Goal: Information Seeking & Learning: Understand process/instructions

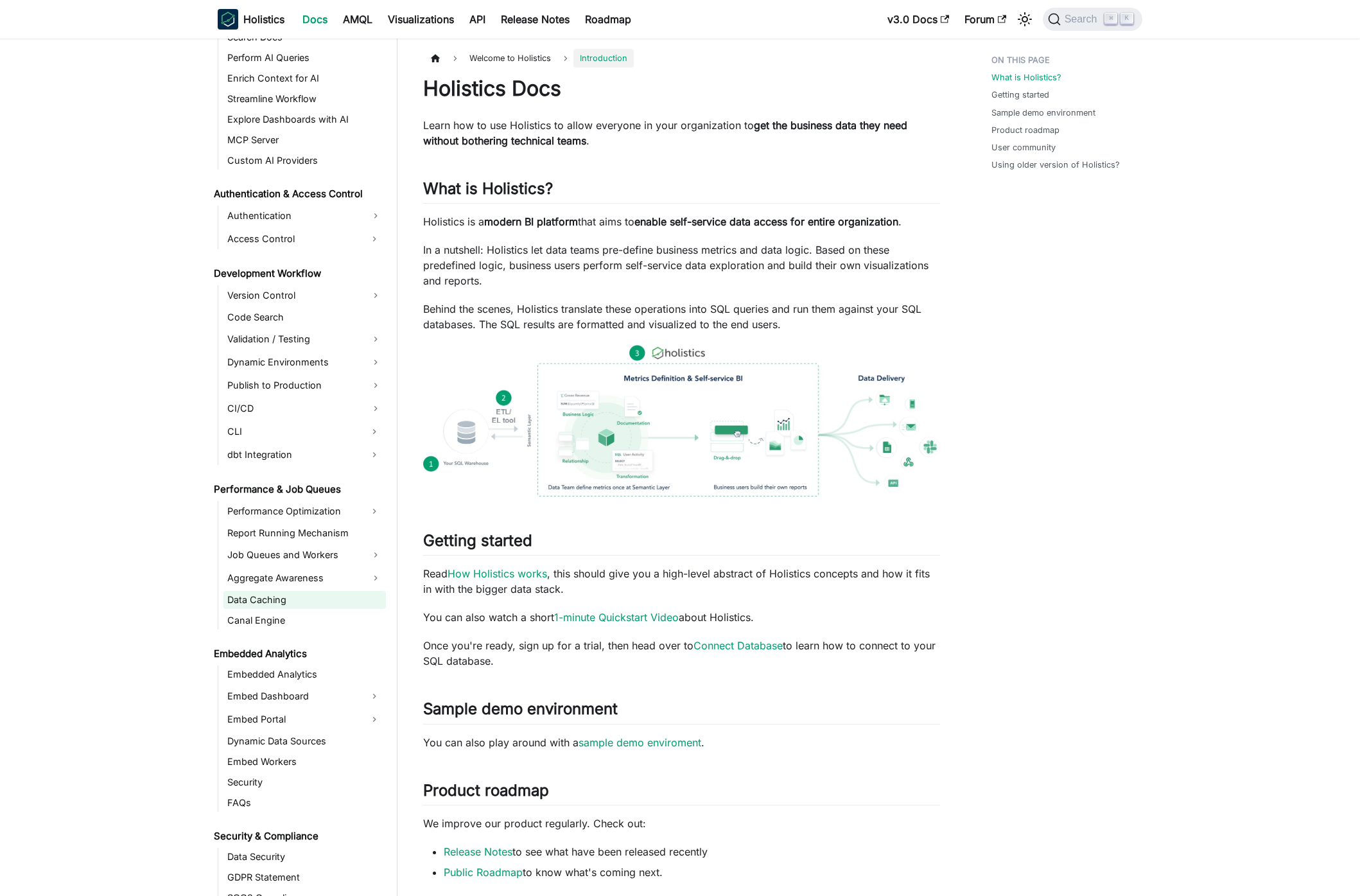
scroll to position [811, 0]
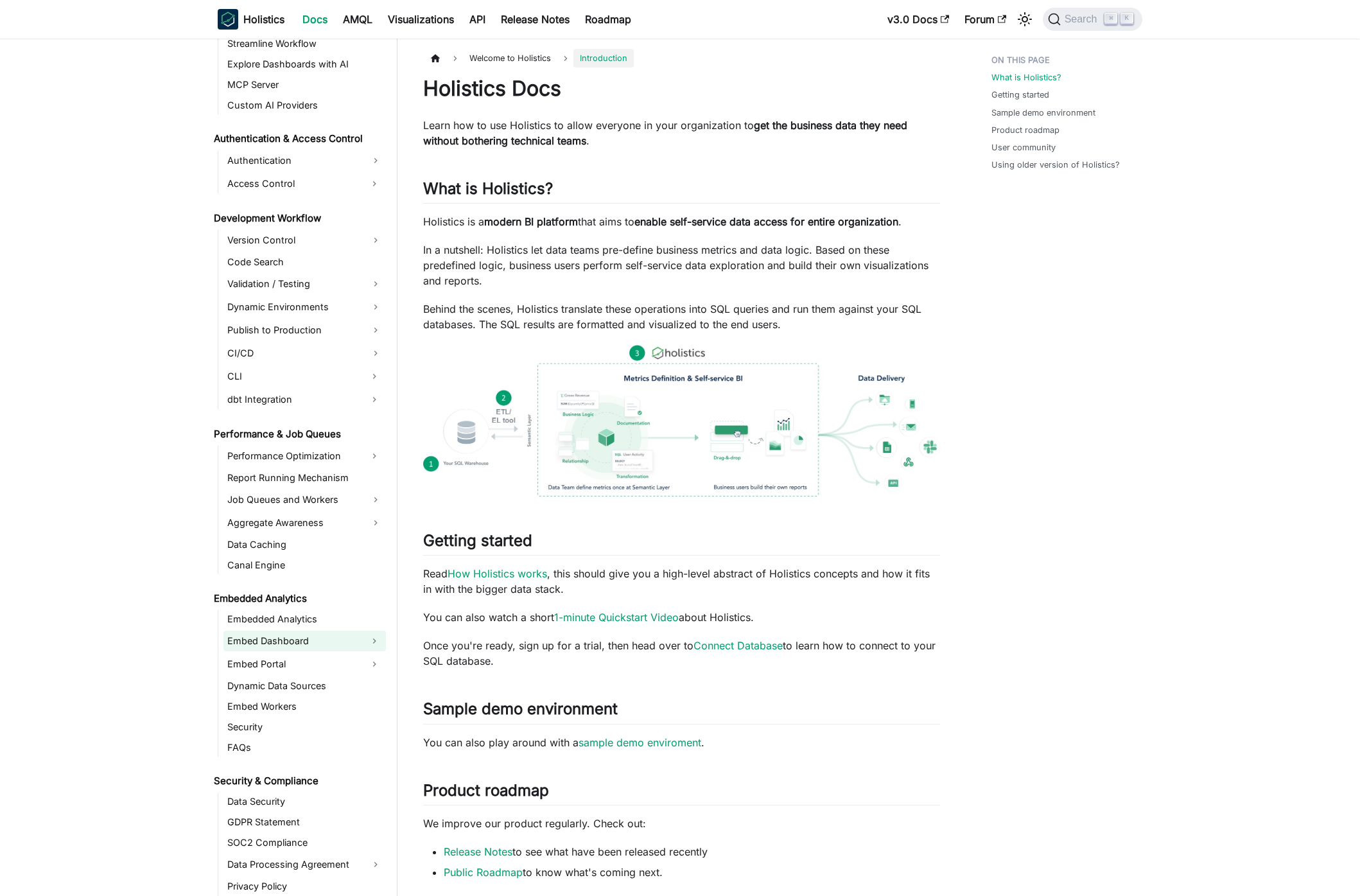
drag, startPoint x: 301, startPoint y: 638, endPoint x: 298, endPoint y: 646, distance: 8.5
click at [301, 637] on link "Embed Dashboard" at bounding box center [293, 640] width 139 height 21
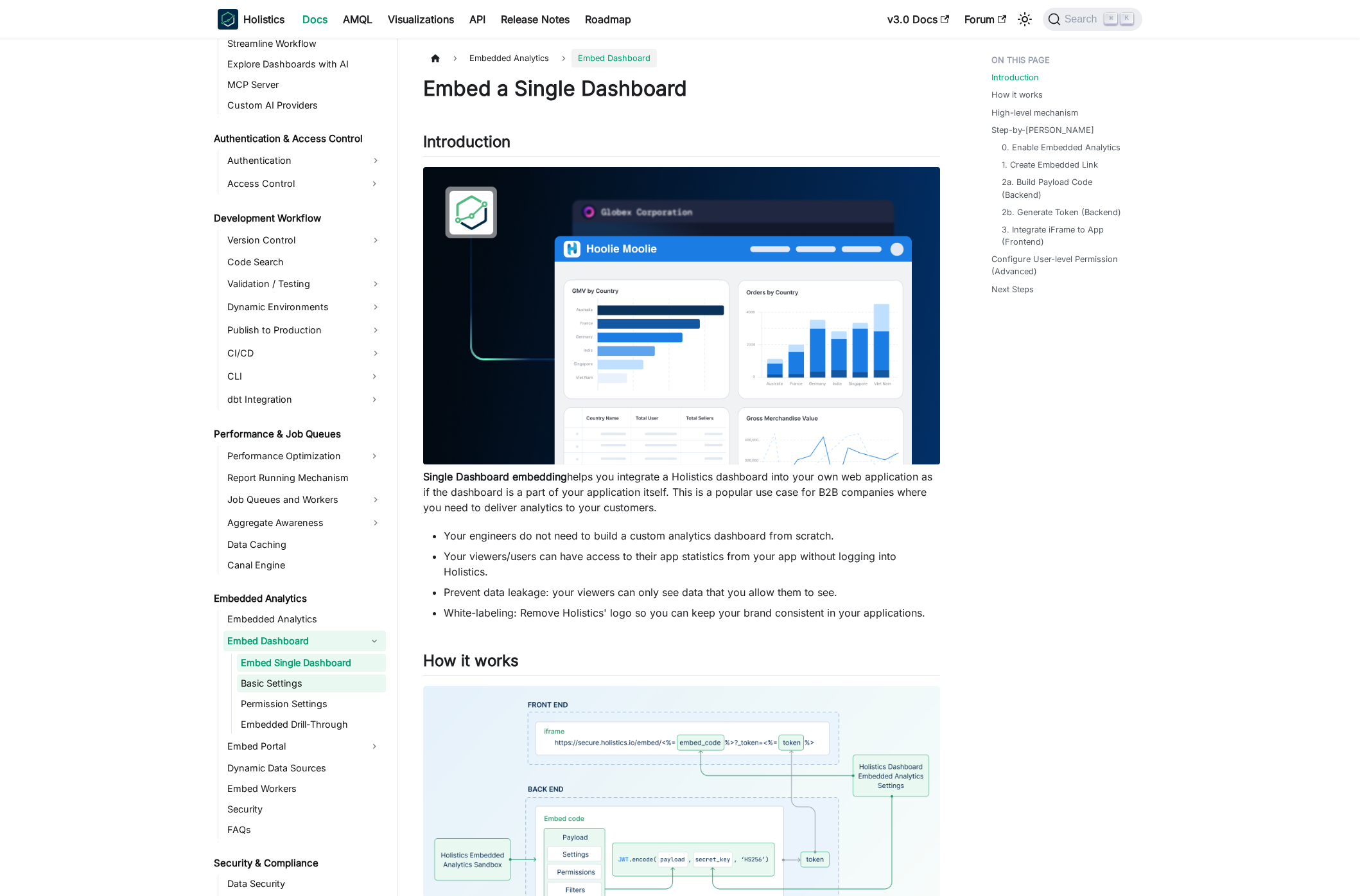
click at [300, 679] on link "Basic Settings" at bounding box center [312, 684] width 149 height 18
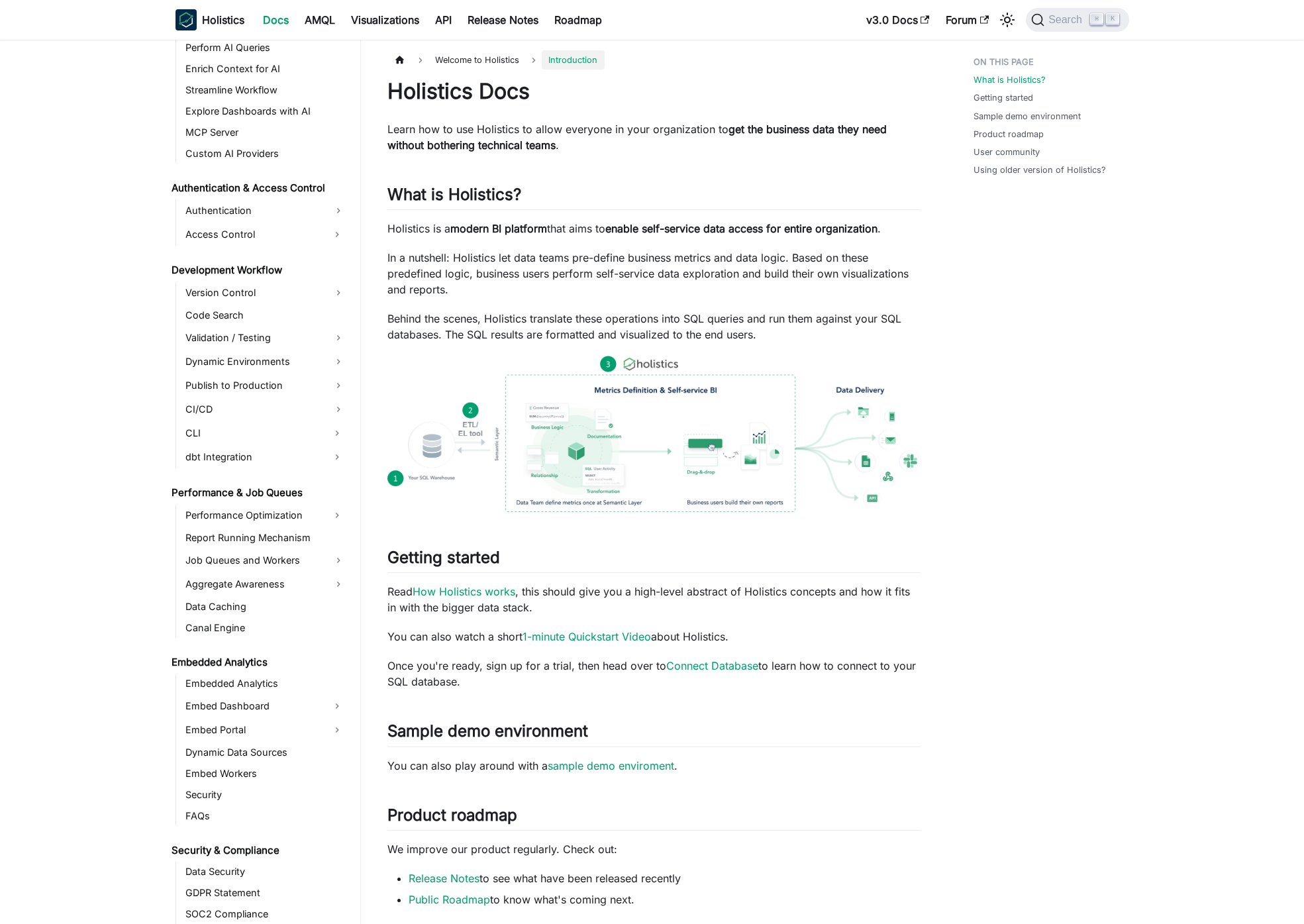
scroll to position [932, 0]
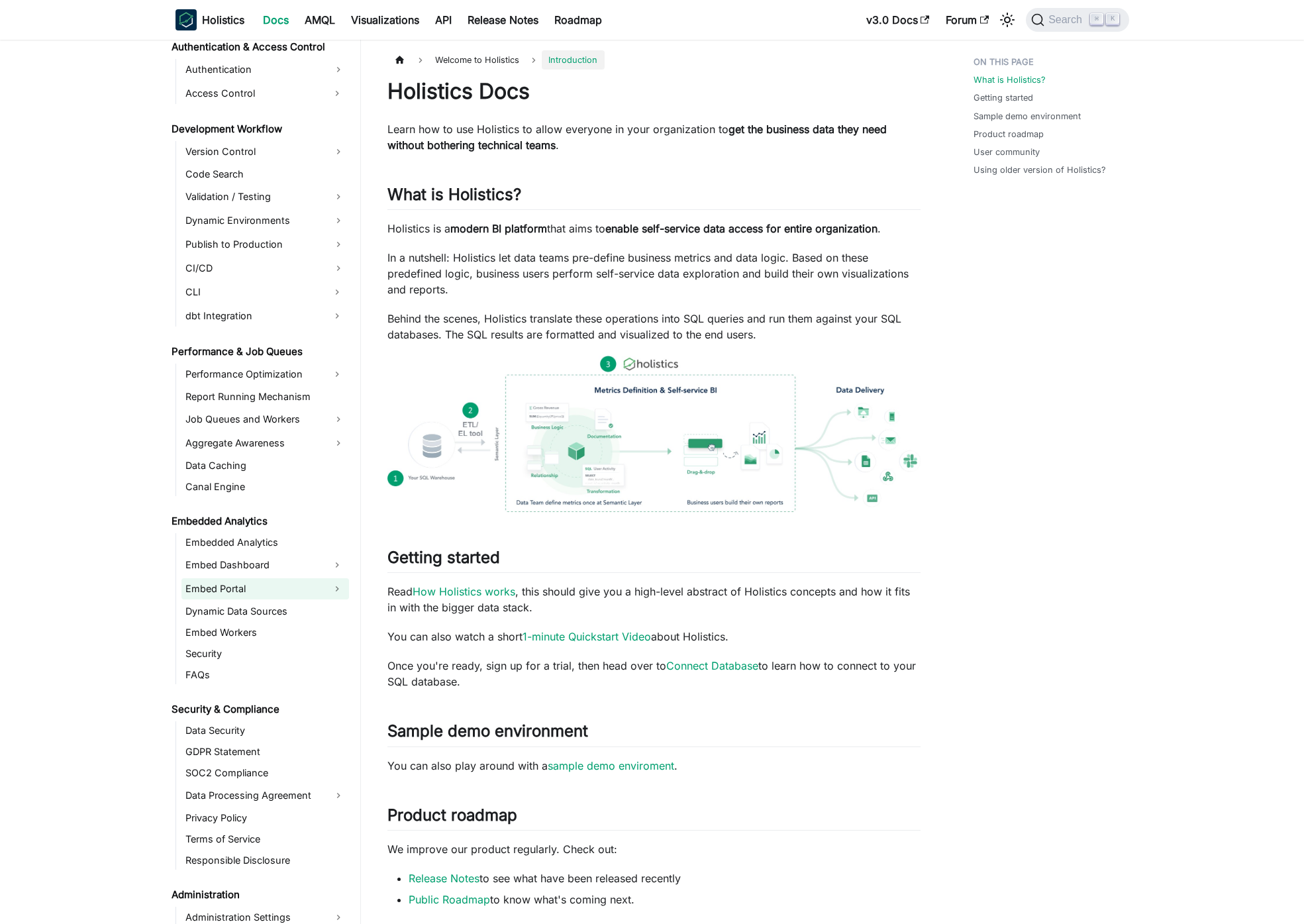
click at [250, 596] on link "Embed Portal" at bounding box center [253, 589] width 144 height 21
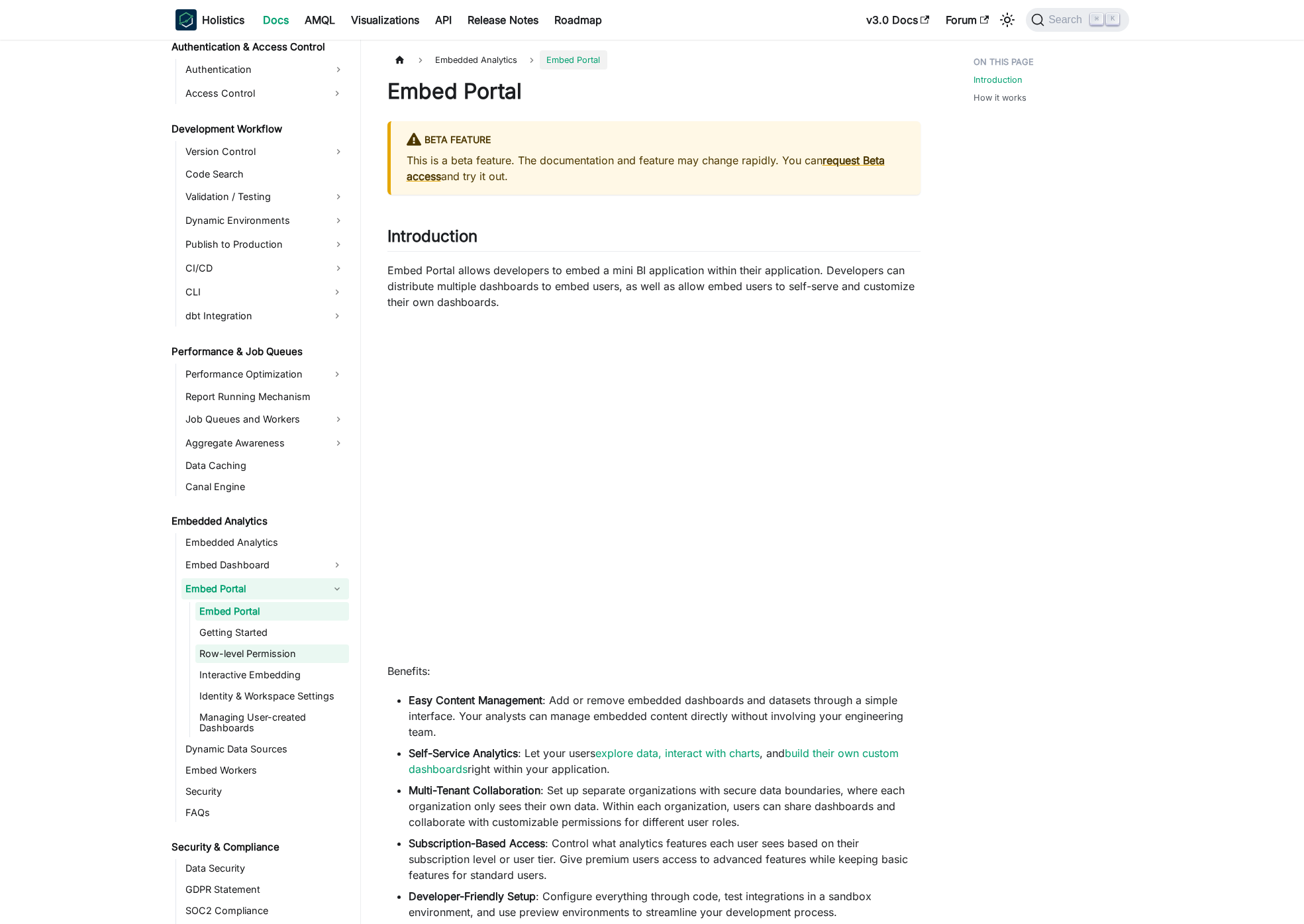
click at [264, 653] on link "Row-level Permission" at bounding box center [272, 654] width 154 height 19
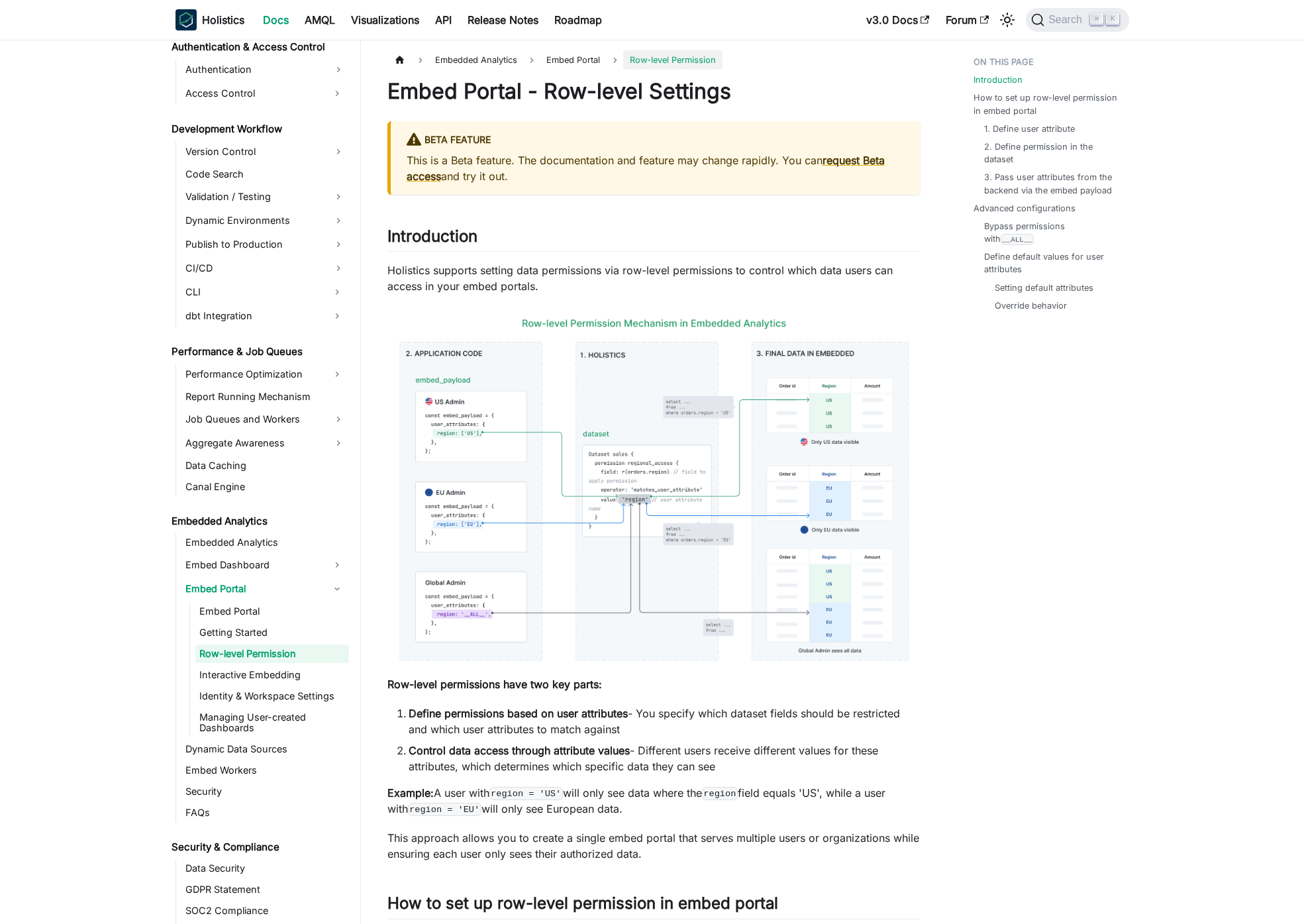
click at [701, 481] on img at bounding box center [654, 489] width 533 height 364
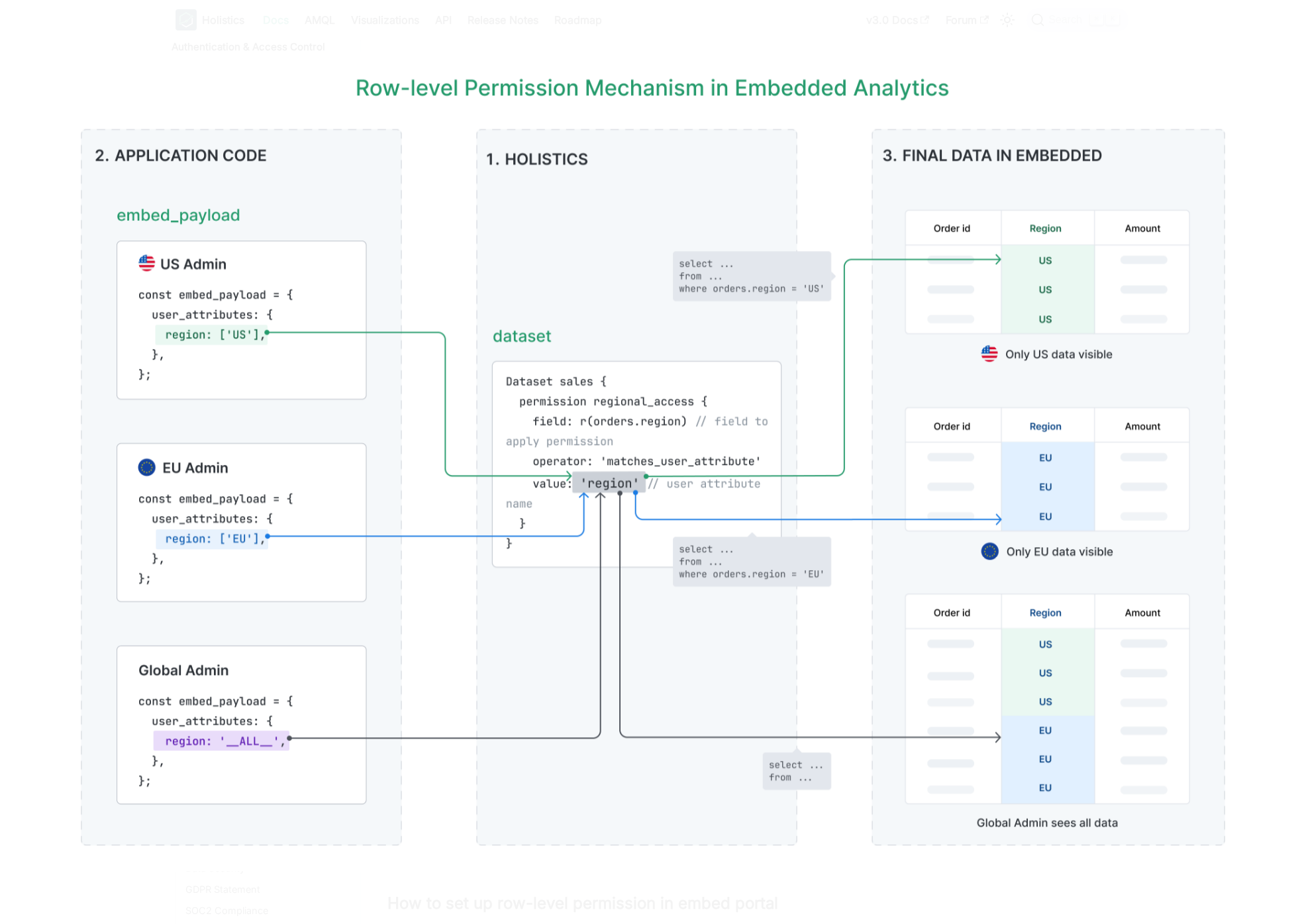
click at [666, 564] on img at bounding box center [651, 461] width 1197 height 820
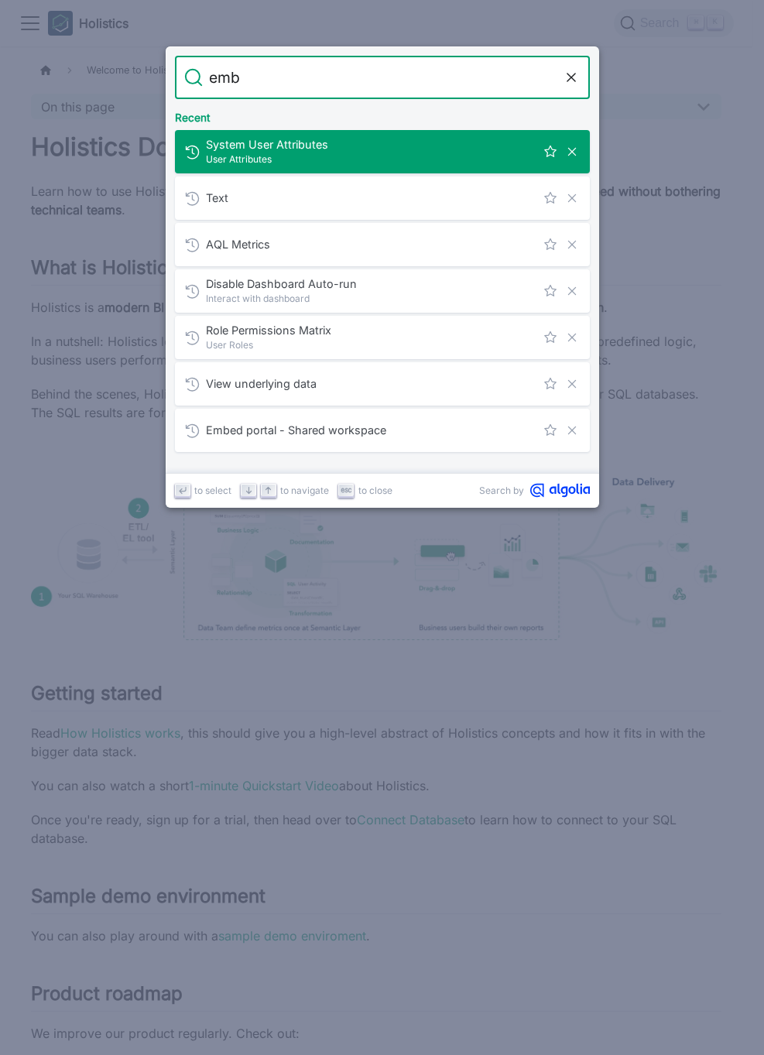
type input "embe"
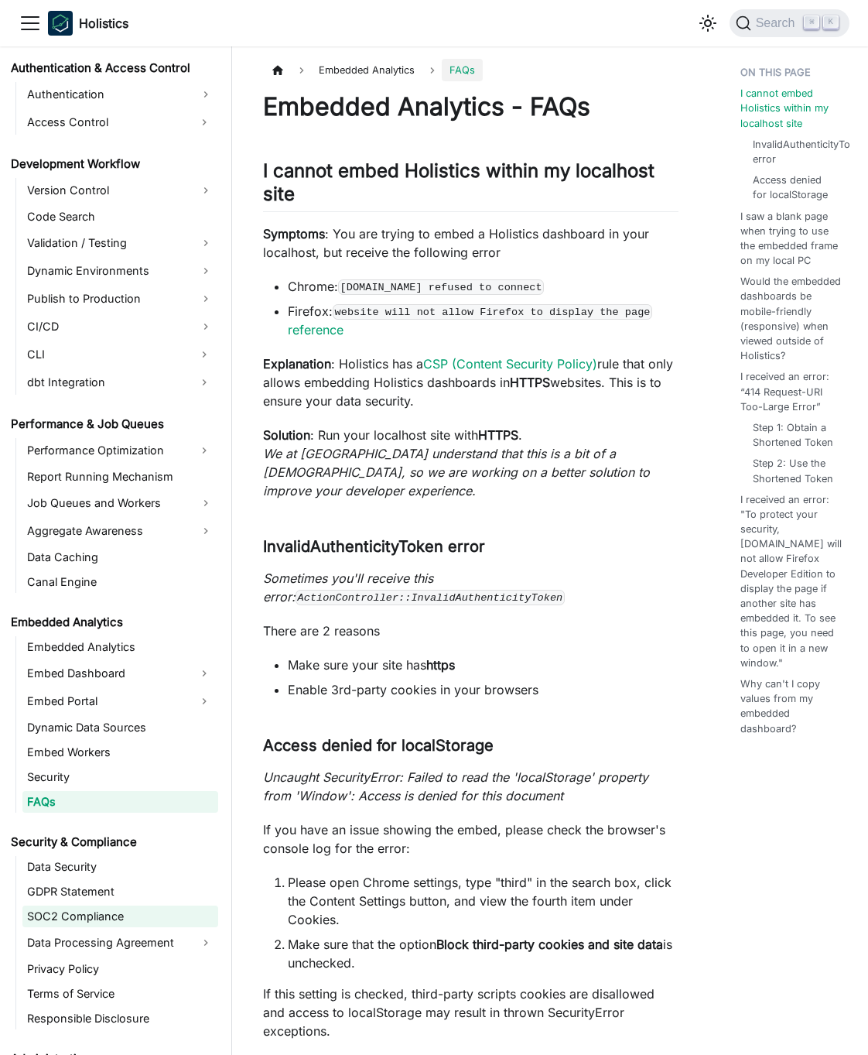
scroll to position [1257, 0]
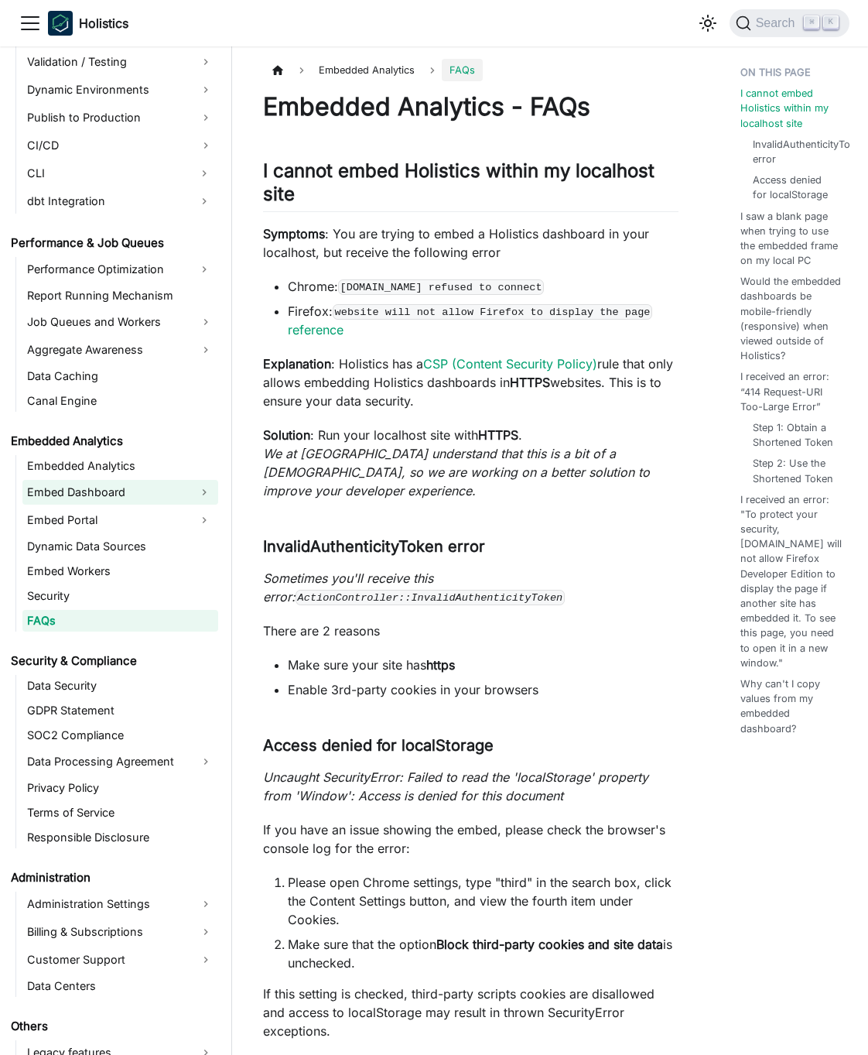
click at [133, 496] on link "Embed Dashboard" at bounding box center [106, 492] width 168 height 25
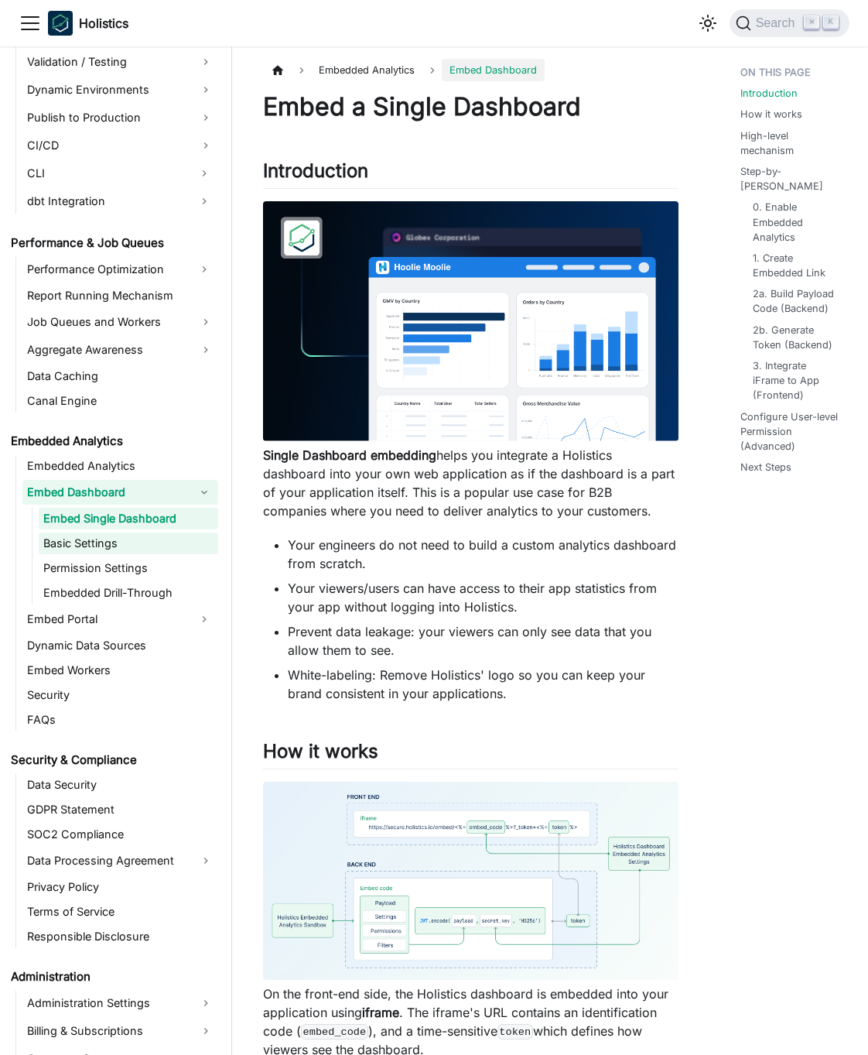
click at [118, 546] on link "Basic Settings" at bounding box center [129, 544] width 180 height 22
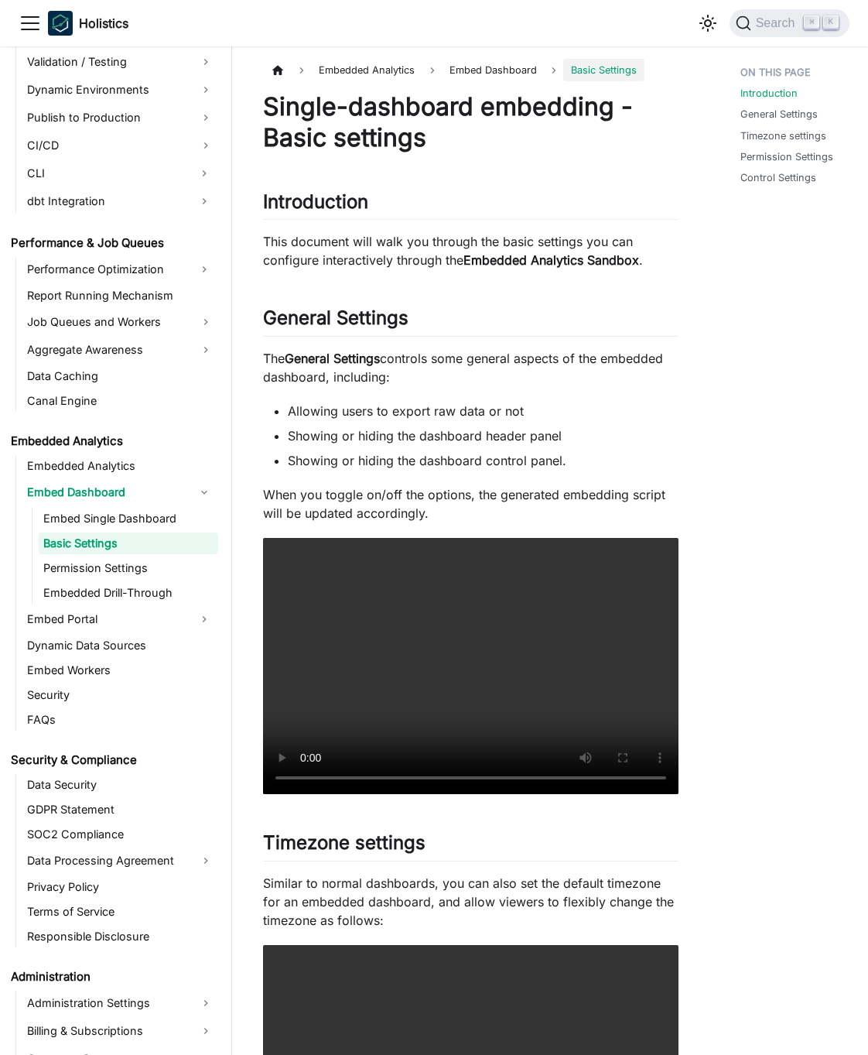
click at [472, 432] on li "Showing or hiding the dashboard header panel" at bounding box center [483, 435] width 391 height 19
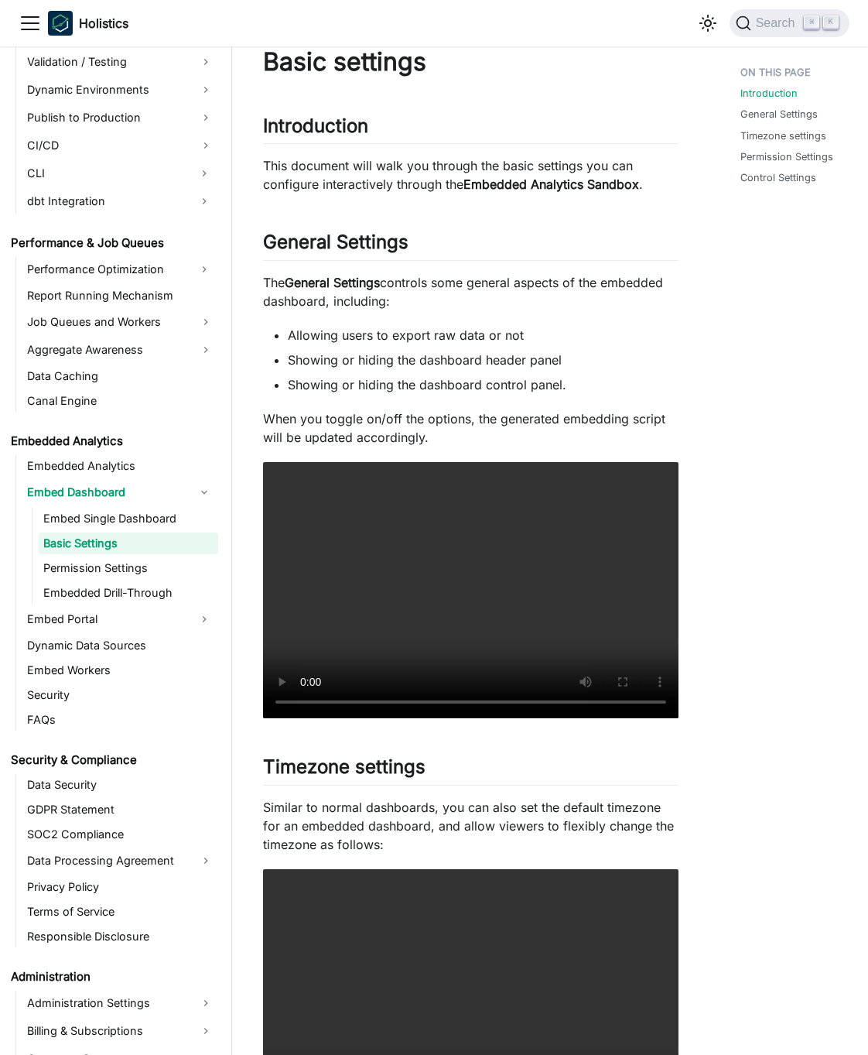
scroll to position [77, 0]
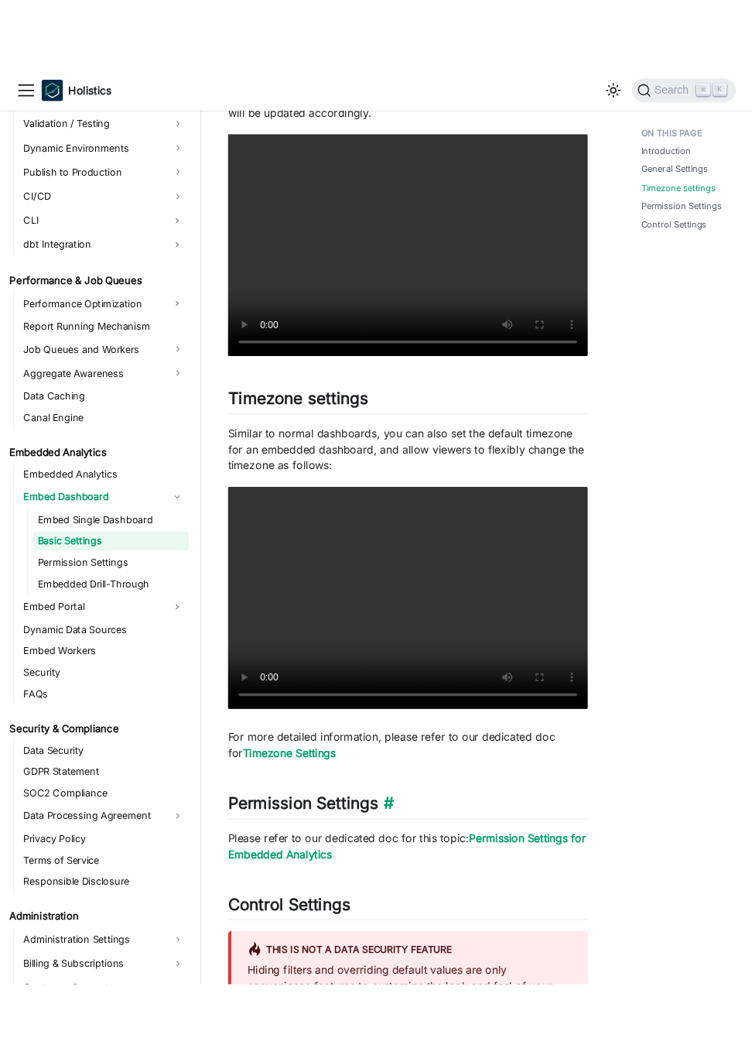
scroll to position [608, 0]
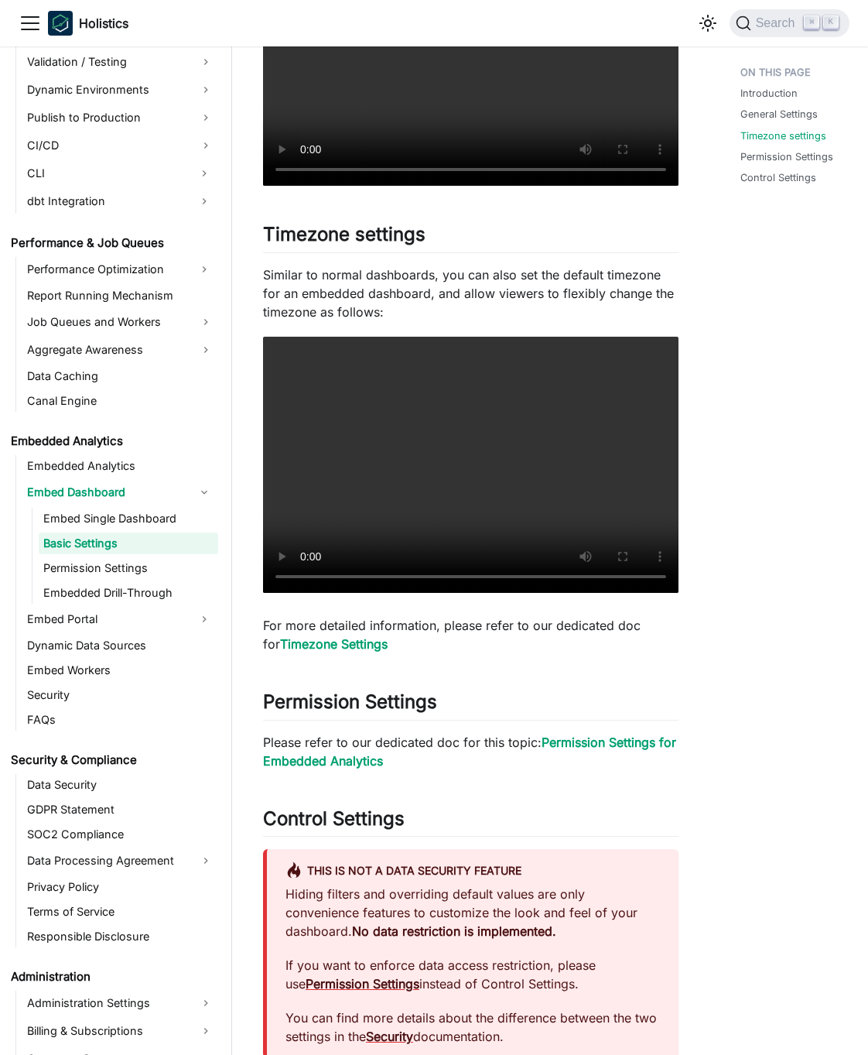
click at [463, 633] on p "For more detailed information, please refer to our dedicated doc for Timezone S…" at bounding box center [471, 634] width 416 height 37
click at [433, 789] on div "Single-dashboard embedding - Basic settings Introduction ​ This document will w…" at bounding box center [471, 741] width 416 height 2517
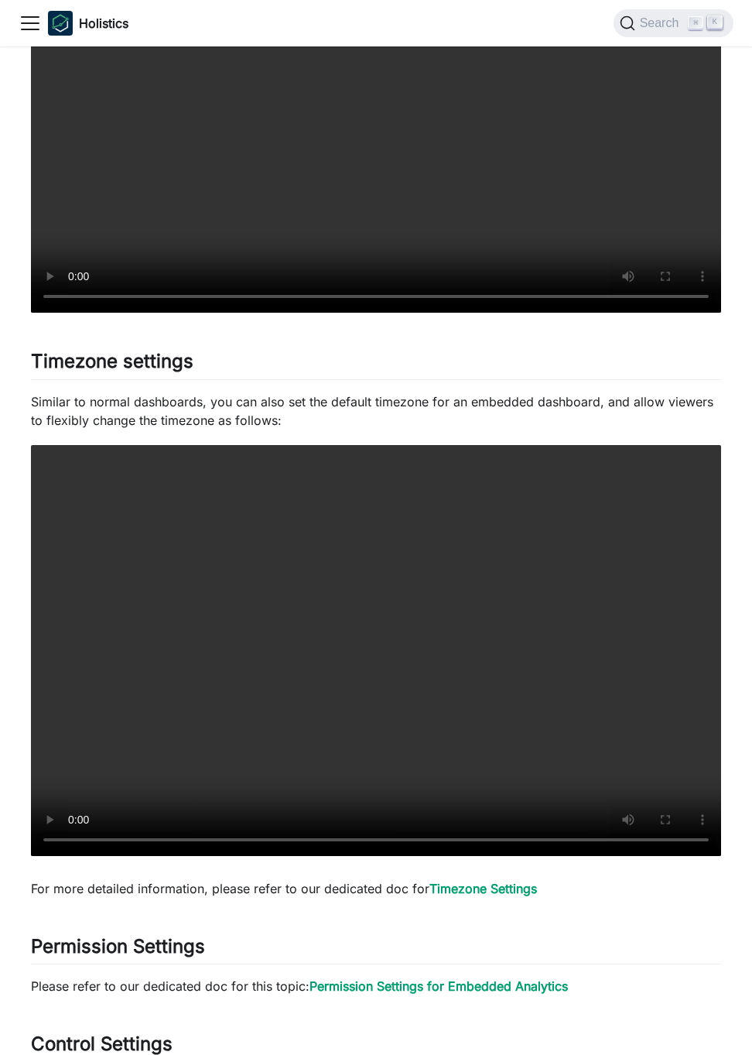
click at [137, 416] on p "Similar to normal dashboards, you can also set the default timezone for an embe…" at bounding box center [376, 410] width 690 height 37
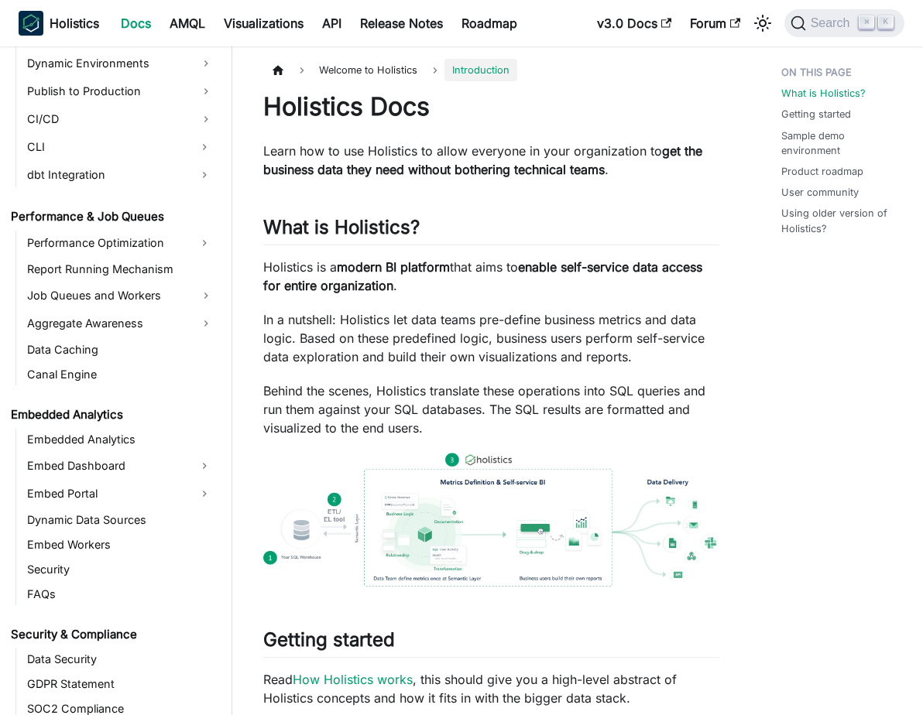
scroll to position [1287, 0]
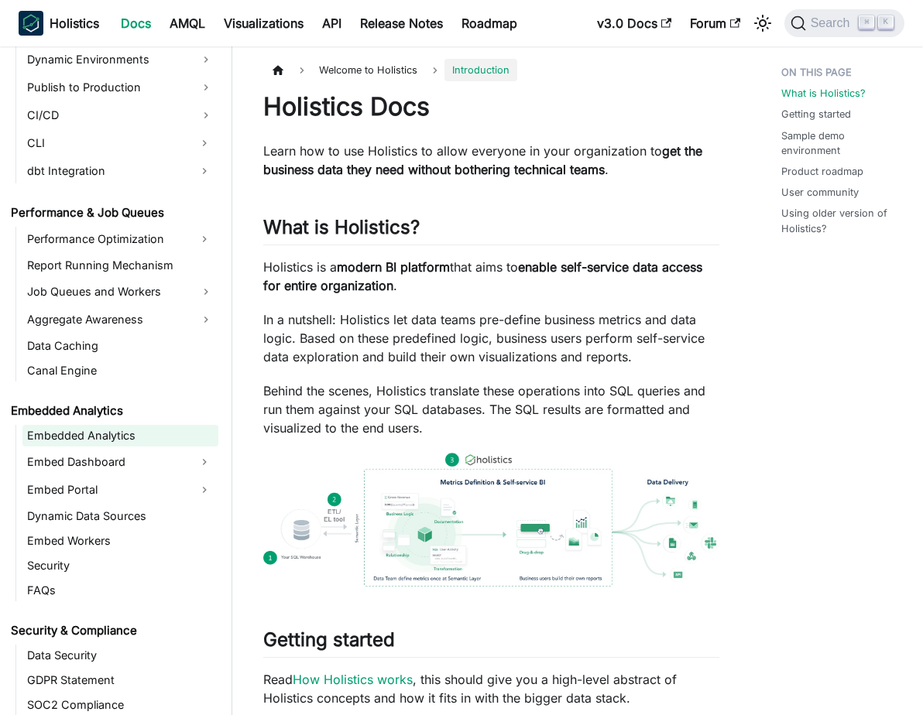
click at [149, 443] on link "Embedded Analytics" at bounding box center [120, 436] width 196 height 22
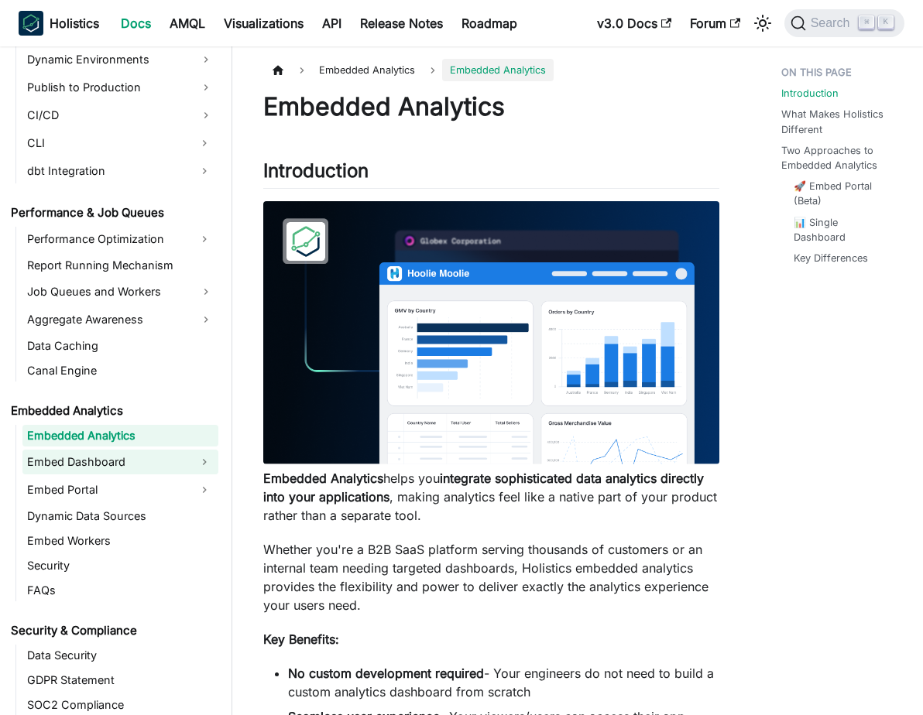
click at [175, 466] on link "Embed Dashboard" at bounding box center [106, 462] width 168 height 25
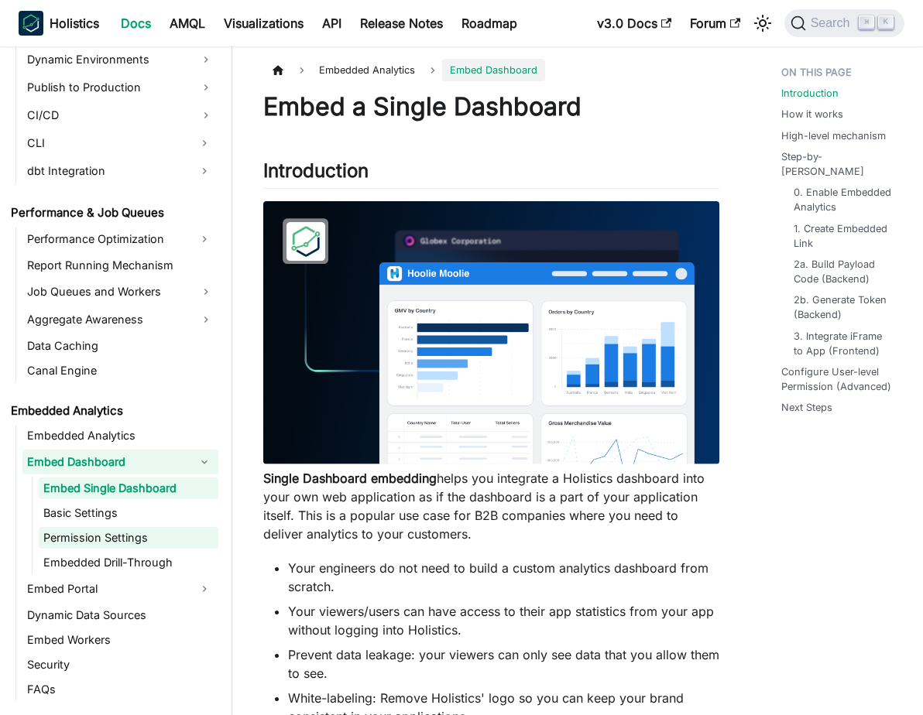
click at [145, 531] on link "Permission Settings" at bounding box center [129, 538] width 180 height 22
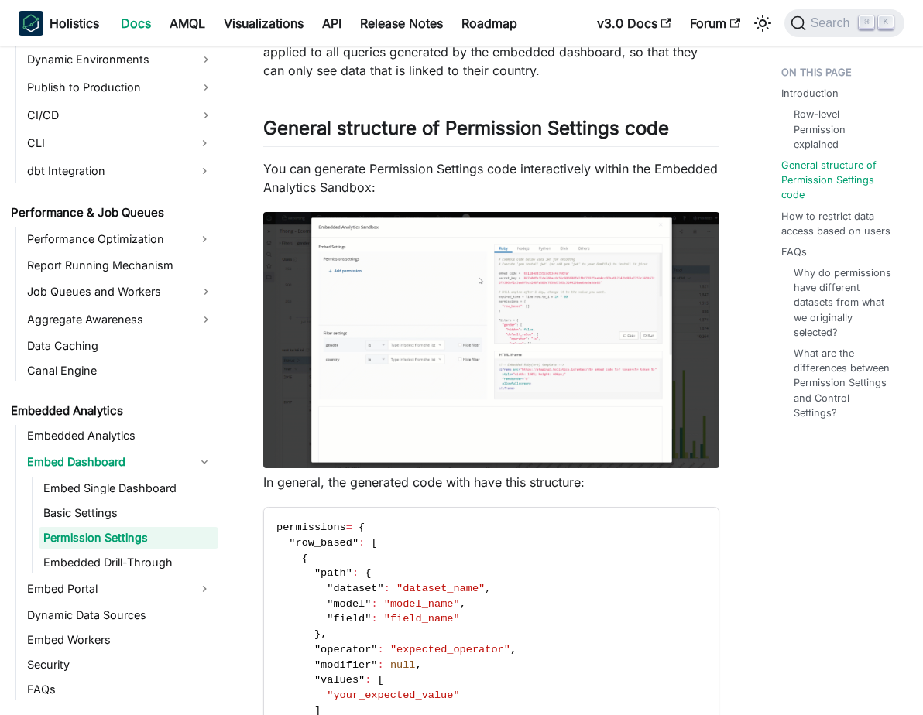
scroll to position [536, 0]
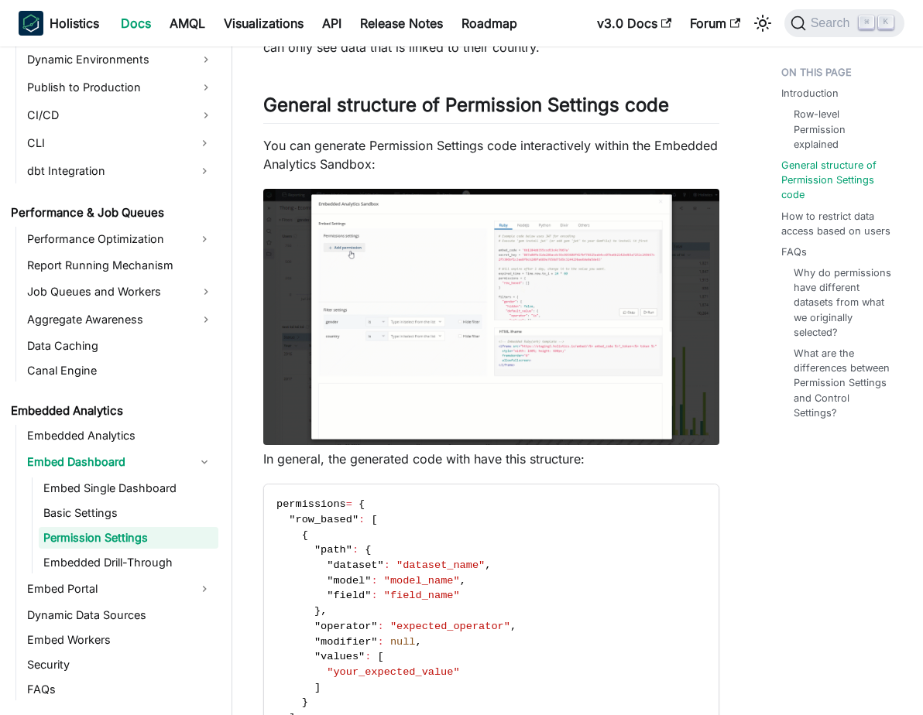
click at [437, 341] on img at bounding box center [491, 317] width 456 height 257
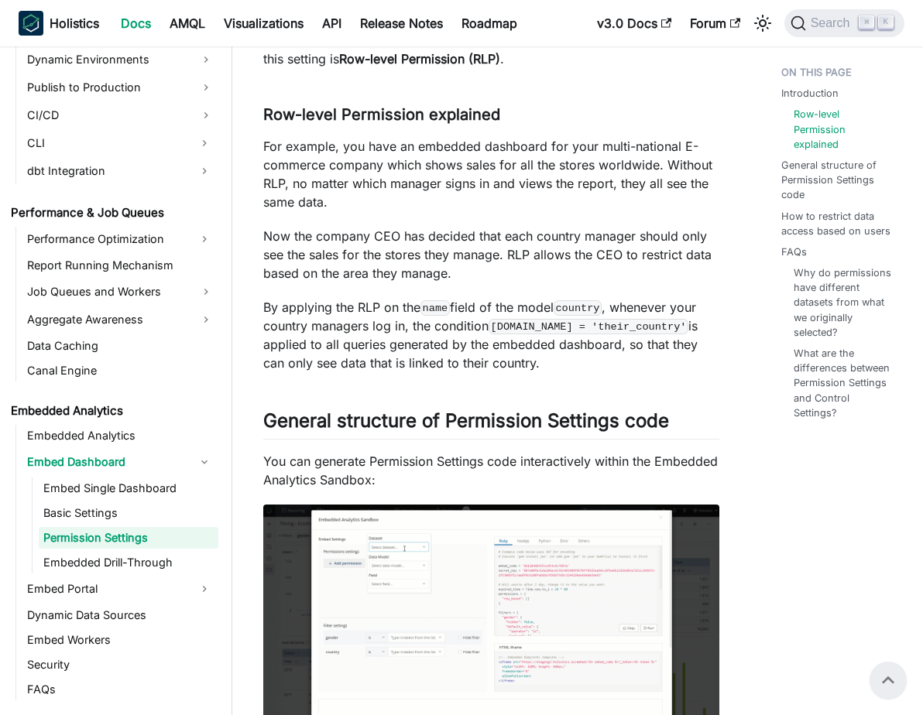
scroll to position [218, 0]
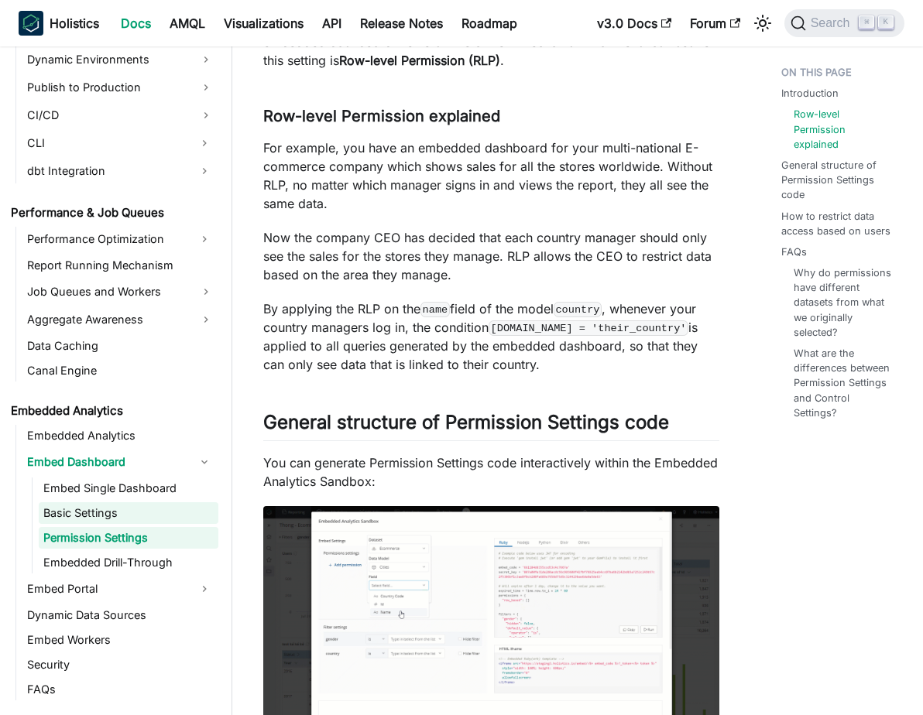
click at [167, 513] on link "Basic Settings" at bounding box center [129, 513] width 180 height 22
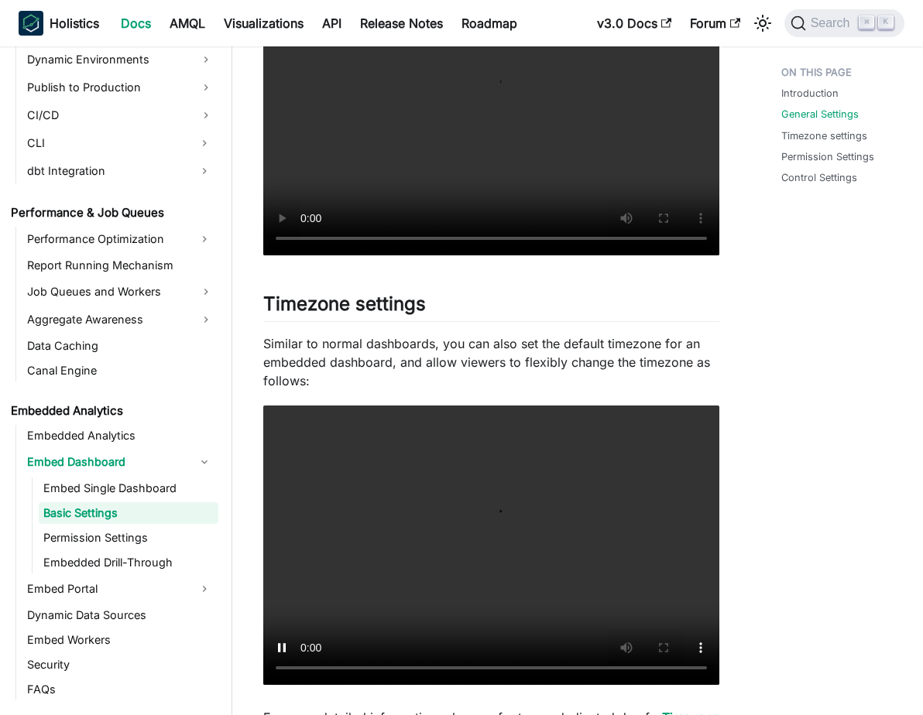
scroll to position [653, 0]
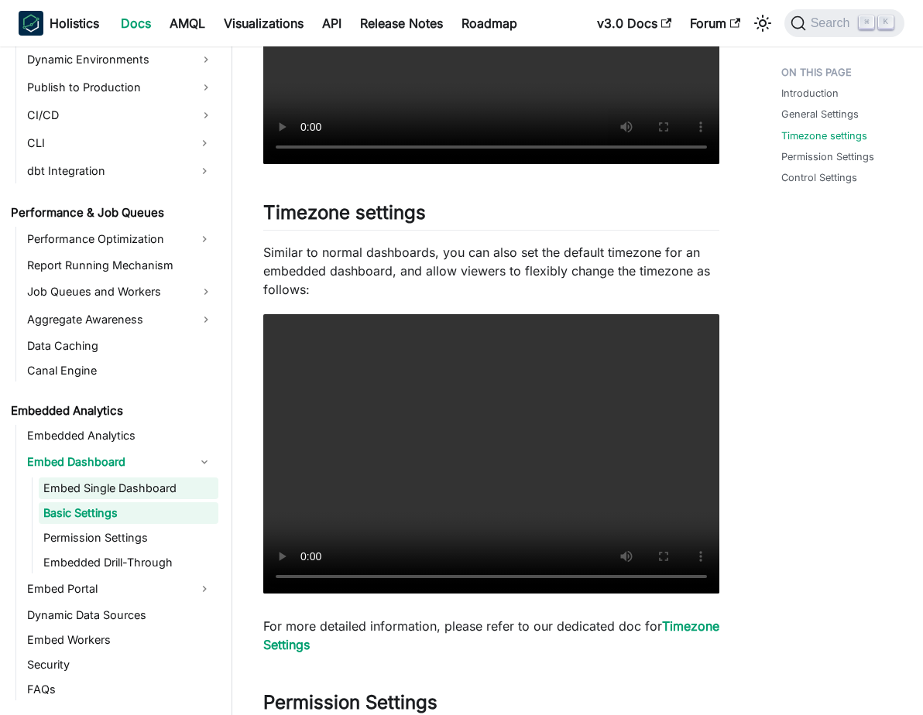
click at [146, 492] on link "Embed Single Dashboard" at bounding box center [129, 489] width 180 height 22
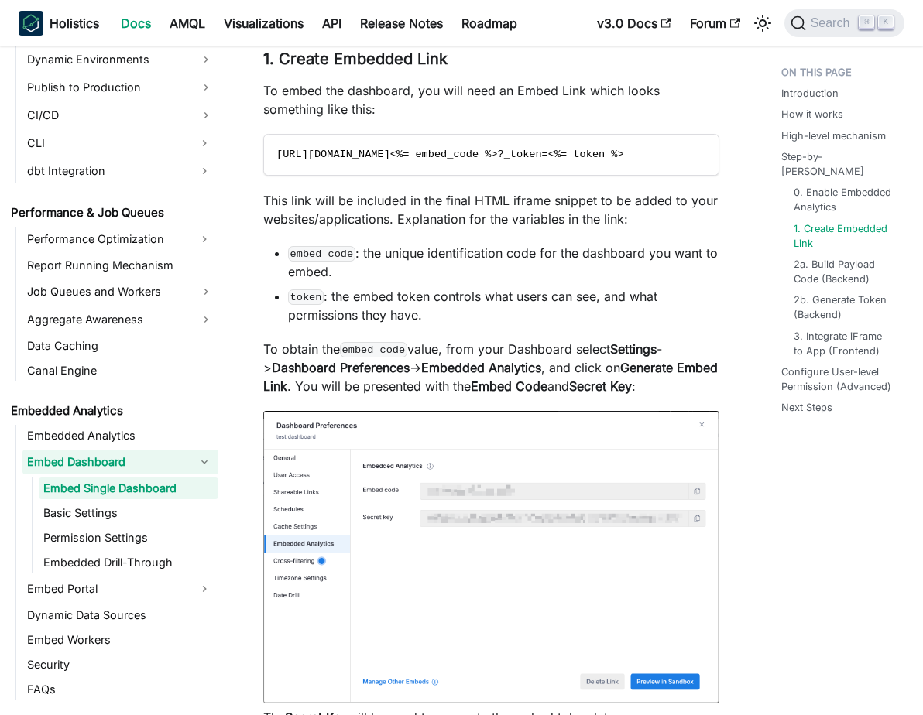
scroll to position [2357, 0]
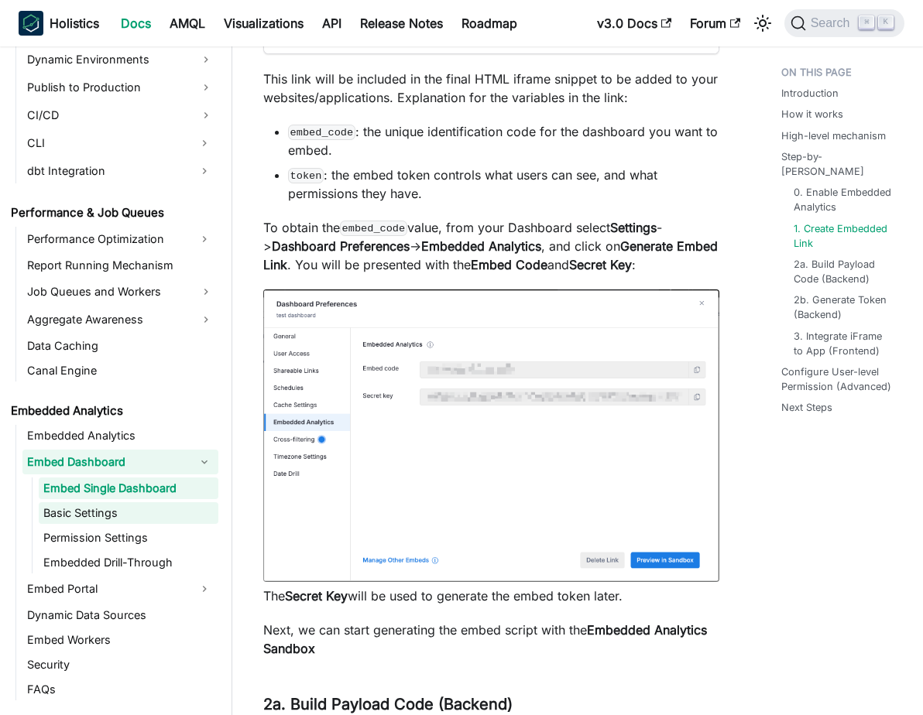
click at [87, 516] on link "Basic Settings" at bounding box center [129, 513] width 180 height 22
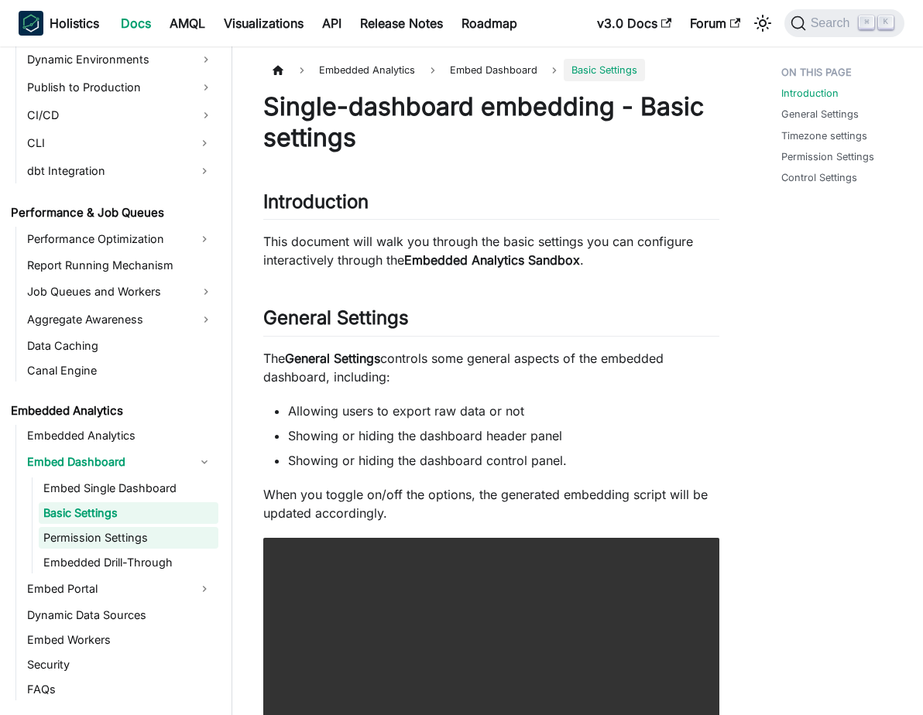
click at [128, 545] on link "Permission Settings" at bounding box center [129, 538] width 180 height 22
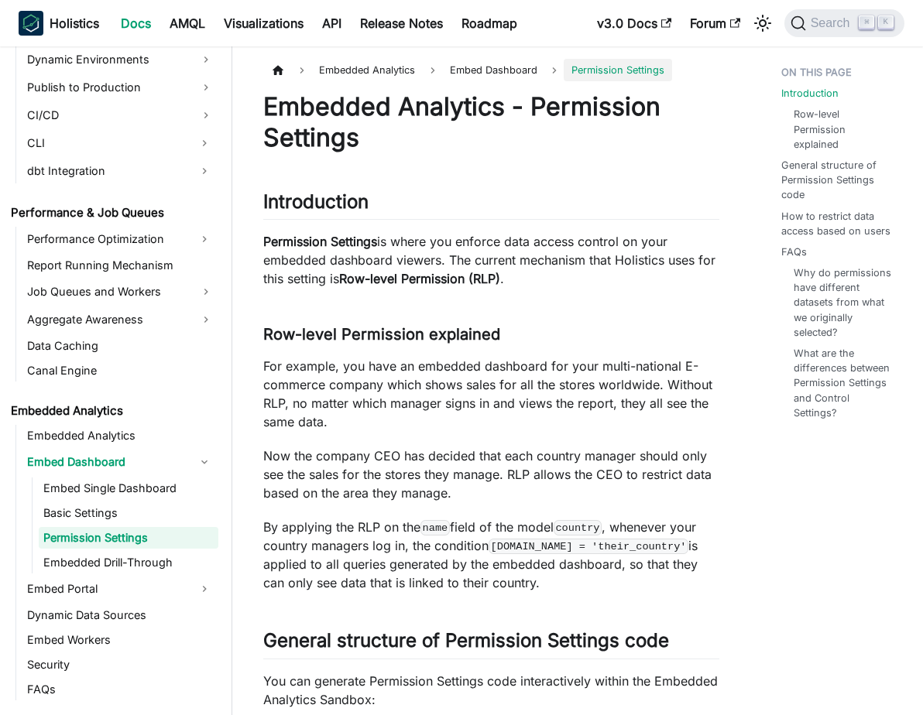
click at [122, 524] on ul "Embed Single Dashboard Basic Settings Permission Settings Embedded Drill-Through" at bounding box center [125, 526] width 187 height 96
click at [119, 512] on link "Basic Settings" at bounding box center [129, 513] width 180 height 22
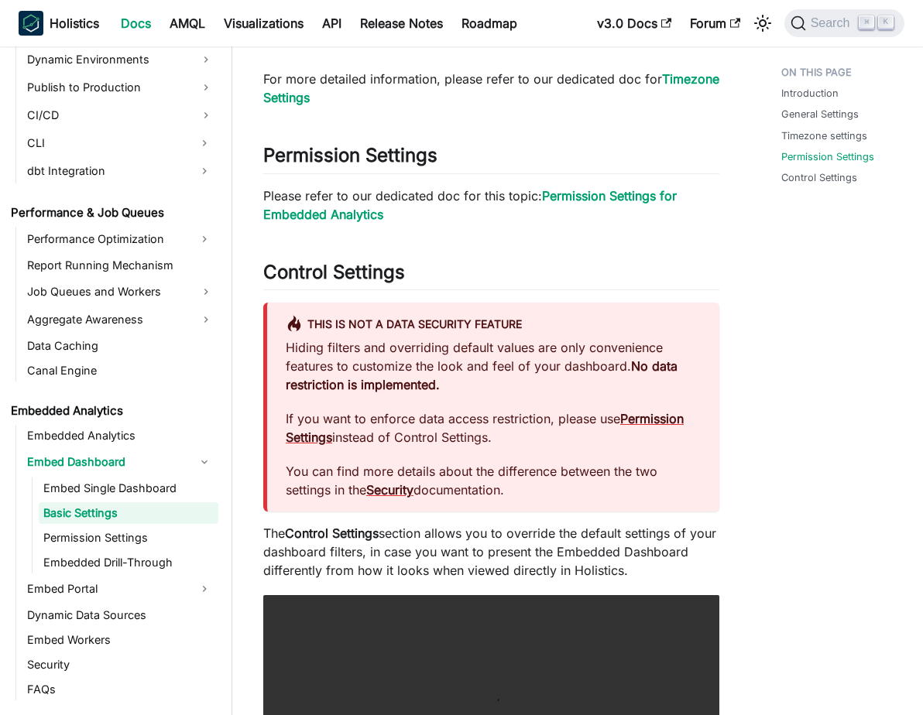
scroll to position [1278, 0]
